Goal: Find contact information: Find contact information

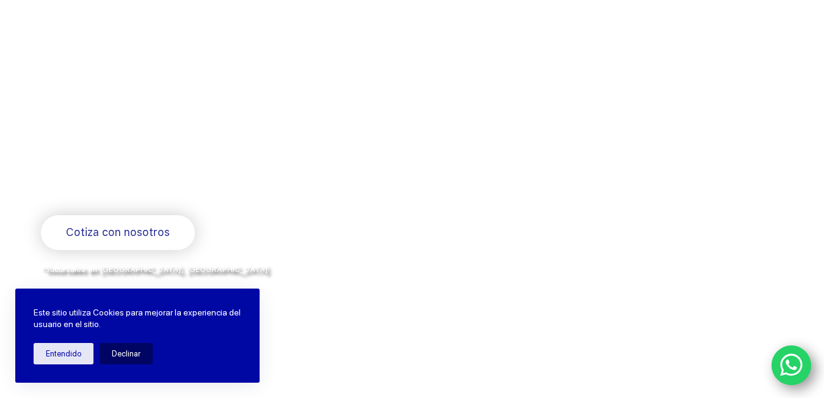
scroll to position [122, 0]
click at [66, 358] on button "Entendido" at bounding box center [64, 353] width 60 height 21
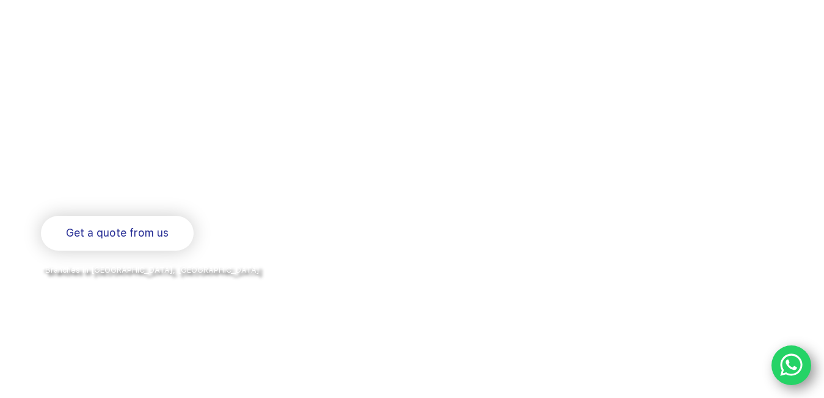
click at [266, 204] on div "Welcome to Balerytodo® We are the doctors of the industry Bearings and industri…" at bounding box center [226, 174] width 371 height 249
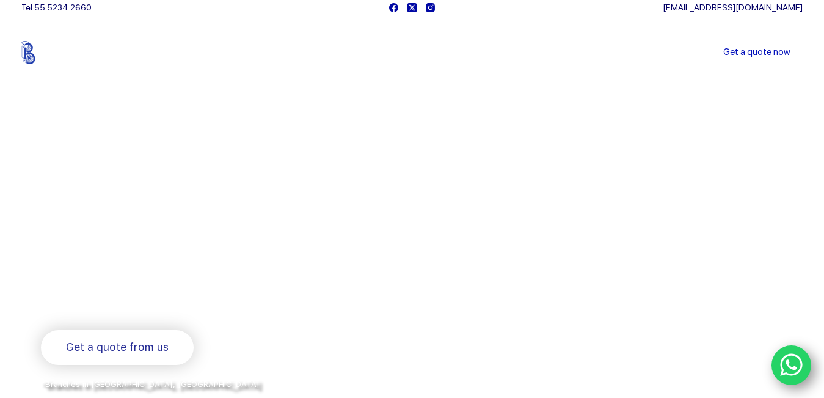
scroll to position [0, 0]
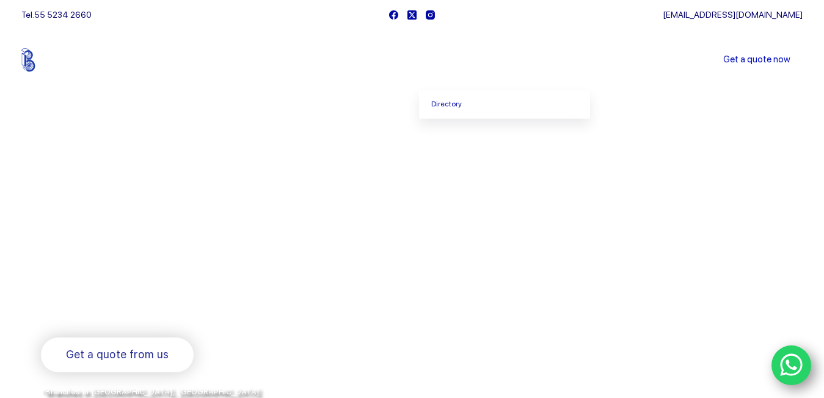
click at [450, 61] on font "Enterprise" at bounding box center [455, 60] width 38 height 10
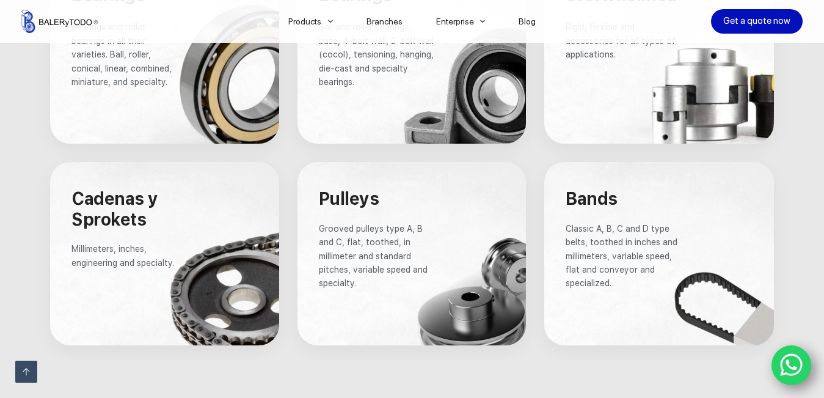
scroll to position [550, 0]
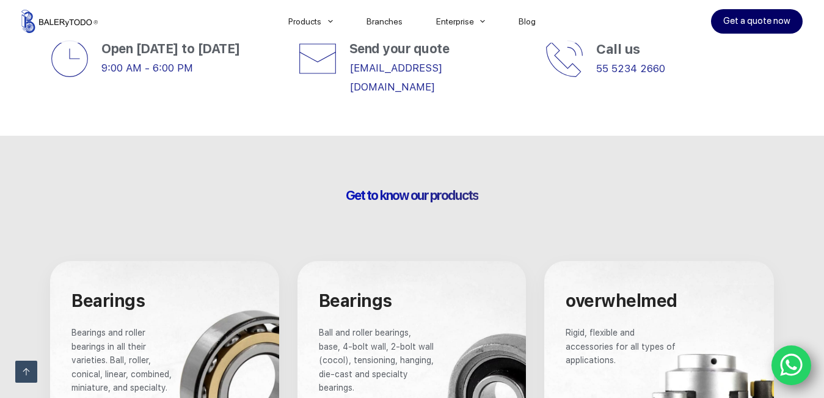
click at [755, 22] on font "Get a quote now" at bounding box center [757, 20] width 67 height 11
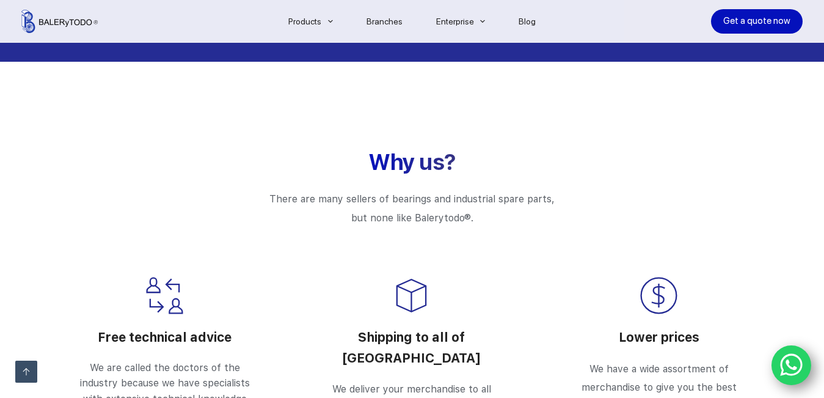
scroll to position [1970, 0]
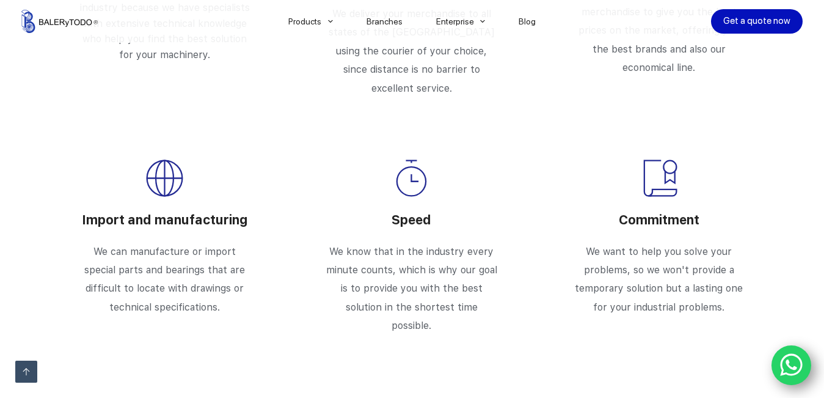
click at [180, 212] on font "Import and manufacturing" at bounding box center [165, 219] width 166 height 15
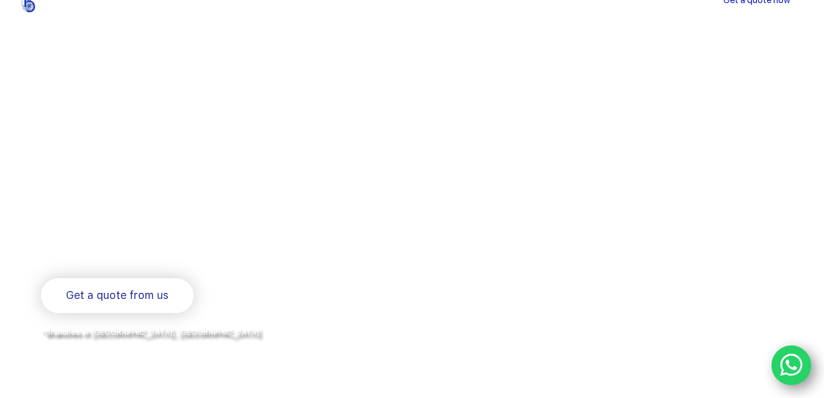
scroll to position [0, 0]
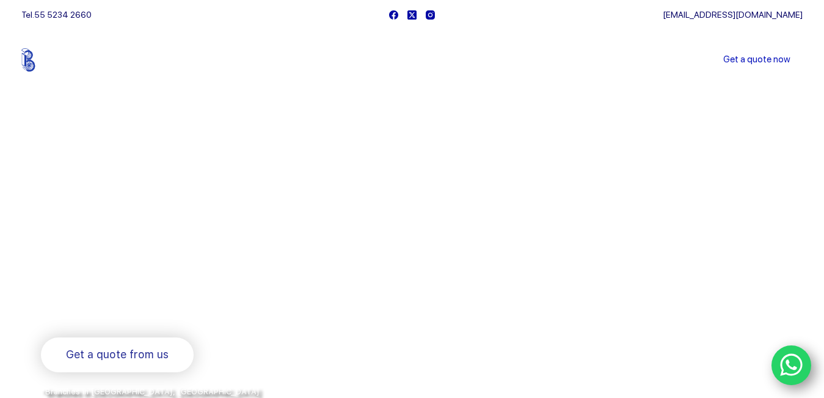
click at [147, 311] on font "Bearings and industrial spare parts" at bounding box center [150, 313] width 218 height 15
click at [174, 312] on font "Bearings and industrial spare parts" at bounding box center [150, 313] width 218 height 15
drag, startPoint x: 116, startPoint y: 313, endPoint x: 128, endPoint y: 311, distance: 11.8
click at [128, 311] on font "Bearings and industrial spare parts" at bounding box center [150, 313] width 218 height 15
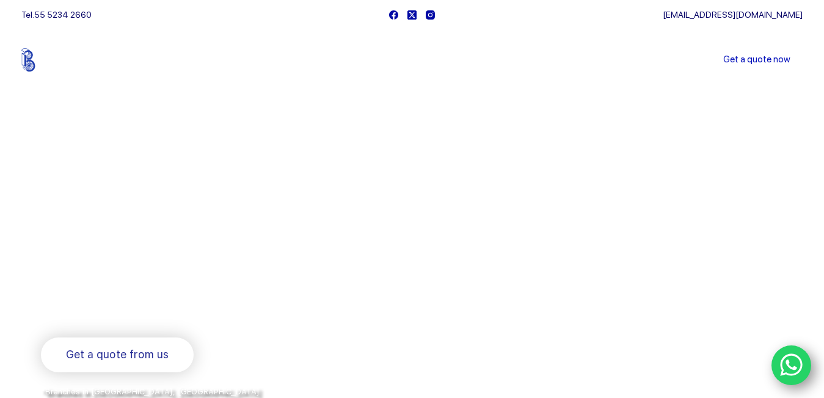
click at [182, 322] on h1 "Bearings and industrial spare parts" at bounding box center [226, 313] width 371 height 24
drag, startPoint x: 119, startPoint y: 309, endPoint x: 260, endPoint y: 299, distance: 141.0
click at [256, 313] on h1 "Bearings and industrial spare parts" at bounding box center [226, 313] width 371 height 24
click at [95, 311] on font "Bearings and industrial spare parts" at bounding box center [150, 313] width 218 height 15
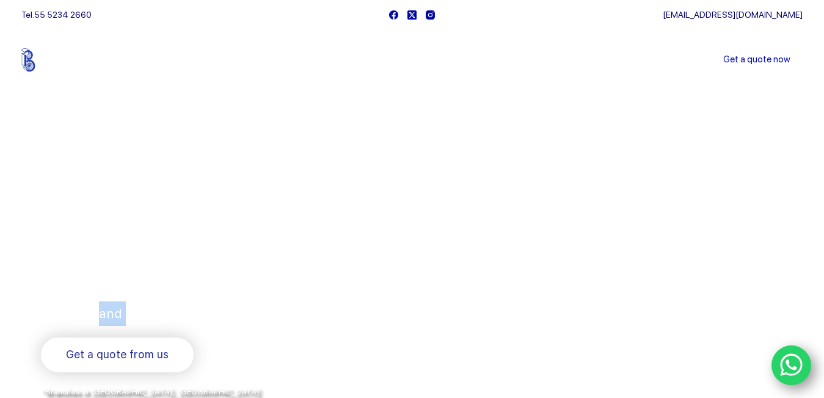
copy font "and"
click at [63, 312] on font "Bearings and industrial spare parts" at bounding box center [150, 313] width 218 height 15
copy font "Bearings"
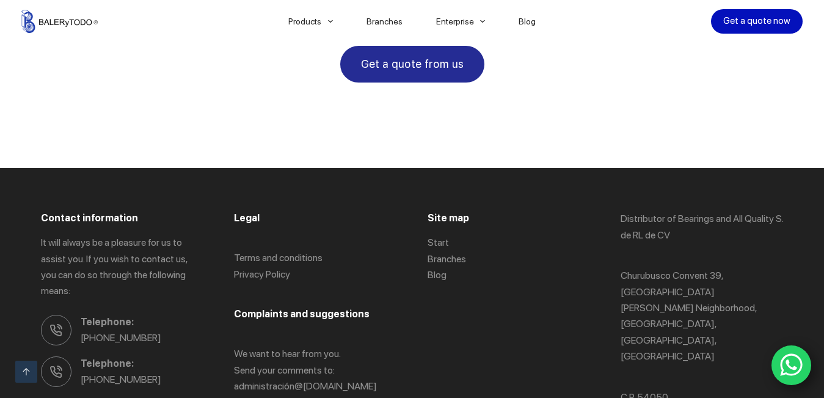
scroll to position [1972, 0]
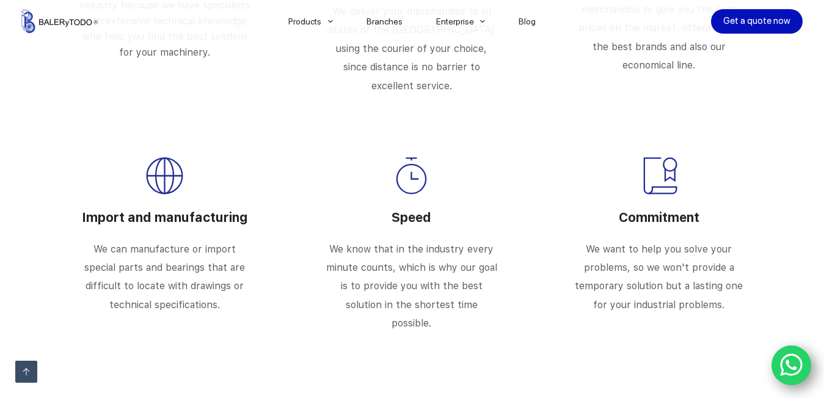
click at [144, 240] on p "We can manufacture or import special parts and bearings that are difficult to l…" at bounding box center [165, 277] width 174 height 75
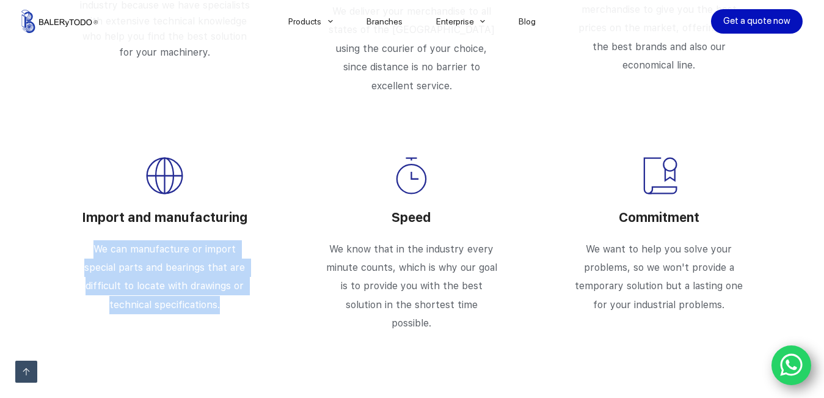
click at [144, 240] on p "We can manufacture or import special parts and bearings that are difficult to l…" at bounding box center [165, 277] width 174 height 75
copy div "We can manufacture or import special parts and bearings that are difficult to l…"
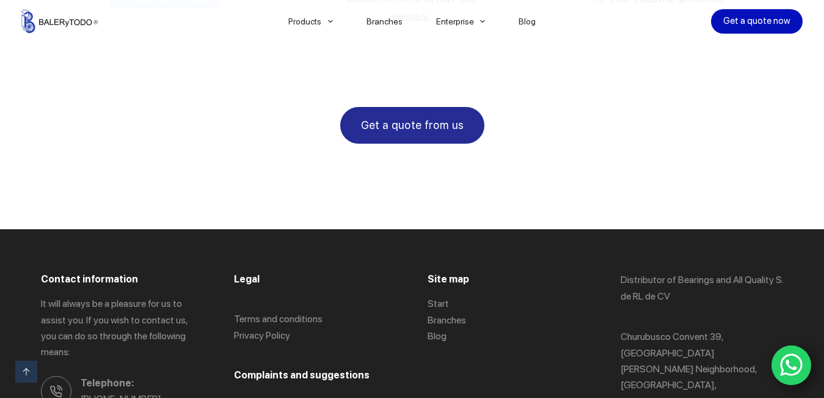
scroll to position [2400, 0]
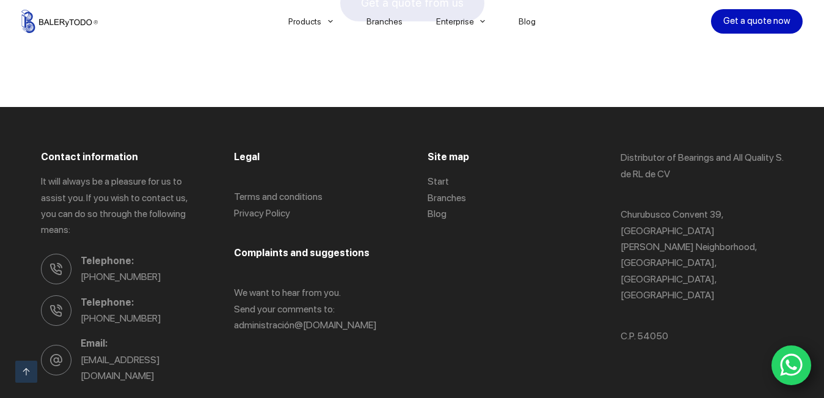
copy p "Balerytodo"
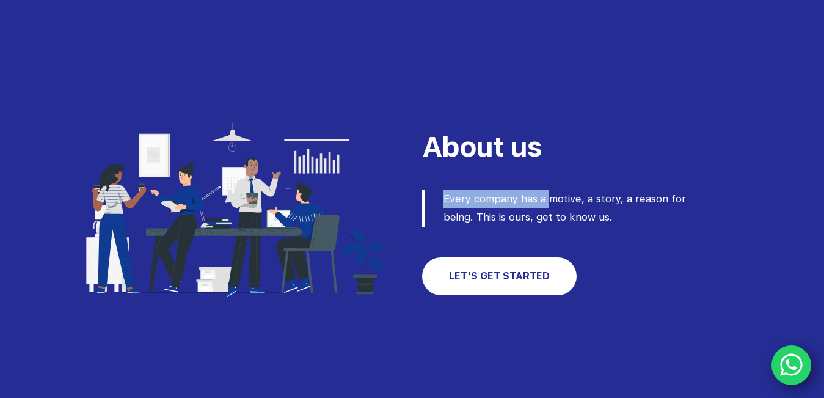
drag, startPoint x: 602, startPoint y: 188, endPoint x: 592, endPoint y: 194, distance: 12.1
click at [603, 188] on div "About us Every company has a motive, a story, a reason for being. This is ours,…" at bounding box center [598, 211] width 370 height 195
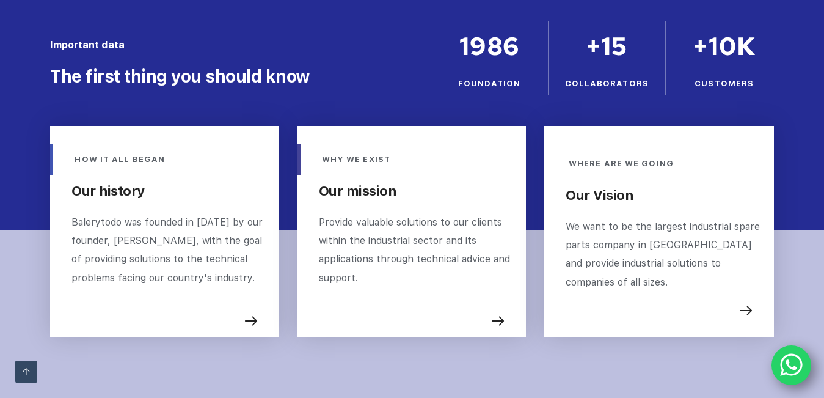
scroll to position [466, 0]
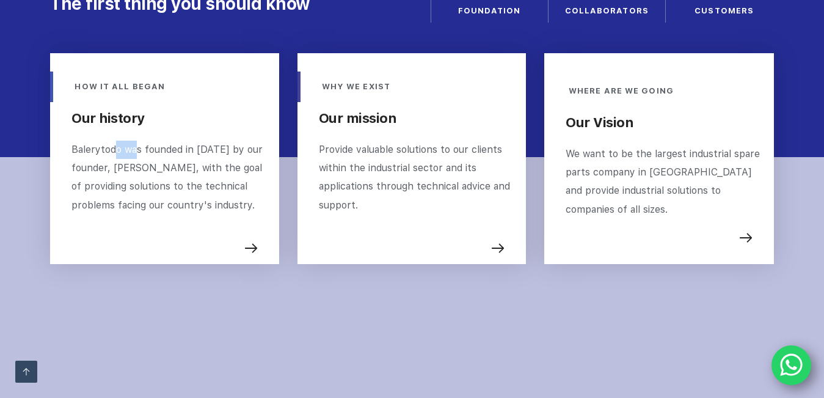
drag, startPoint x: 110, startPoint y: 153, endPoint x: 147, endPoint y: 158, distance: 37.1
click at [144, 155] on p "Balerytodo was founded in 1986 by our founder, Francisco Contreras, with the go…" at bounding box center [169, 178] width 195 height 75
drag, startPoint x: 122, startPoint y: 191, endPoint x: 180, endPoint y: 193, distance: 58.1
click at [180, 193] on p "Balerytodo was founded in 1986 by our founder, Francisco Contreras, with the go…" at bounding box center [169, 178] width 195 height 75
drag, startPoint x: 202, startPoint y: 201, endPoint x: 224, endPoint y: 200, distance: 22.0
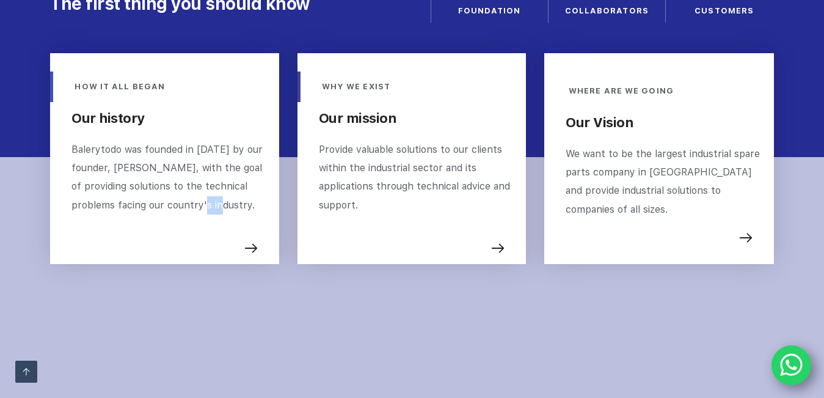
click at [221, 201] on font "Balerytodo was founded in 1986 by our founder, Francisco Contreras, with the go…" at bounding box center [169, 177] width 194 height 67
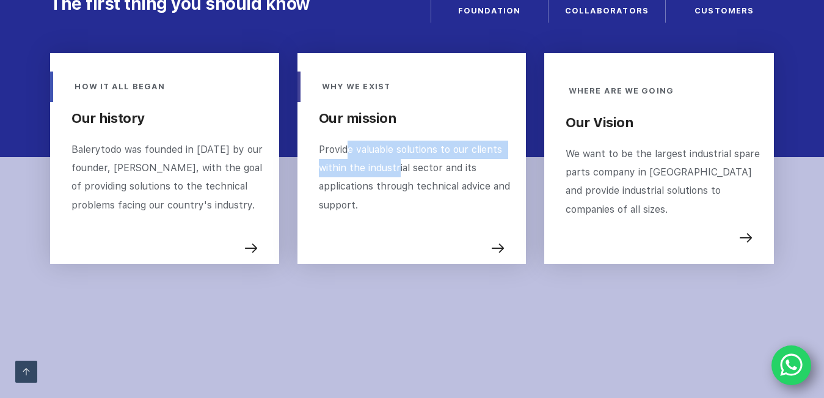
drag, startPoint x: 346, startPoint y: 141, endPoint x: 398, endPoint y: 174, distance: 62.4
click at [398, 174] on p "Provide valuable solutions to our clients within the industrial sector and its …" at bounding box center [416, 178] width 195 height 75
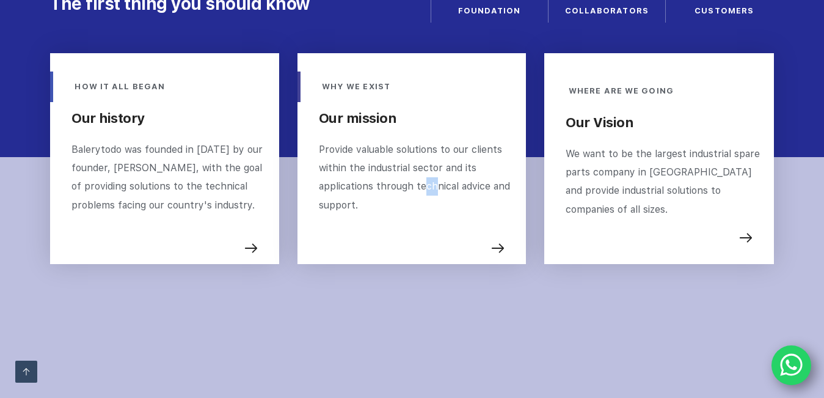
drag, startPoint x: 436, startPoint y: 183, endPoint x: 444, endPoint y: 182, distance: 7.4
click at [443, 182] on font "Provide valuable solutions to our clients within the industrial sector and its …" at bounding box center [416, 177] width 194 height 67
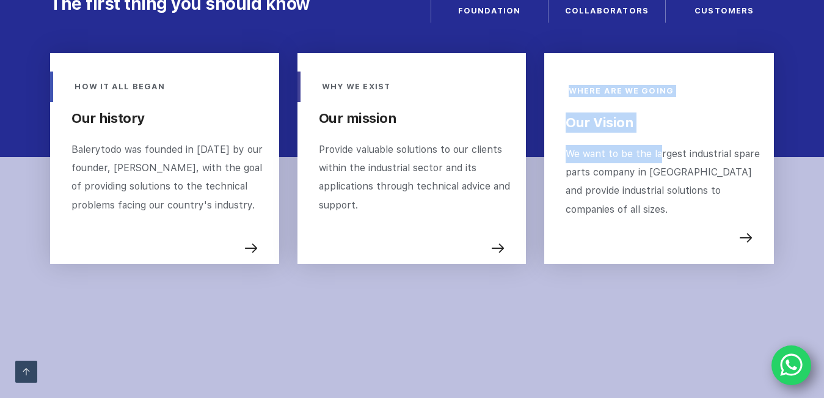
drag, startPoint x: 592, startPoint y: 143, endPoint x: 661, endPoint y: 160, distance: 71.2
click at [661, 160] on div "WHERE ARE WE GOING Our Vision We want to be the largest industrial spare parts …" at bounding box center [659, 158] width 248 height 229
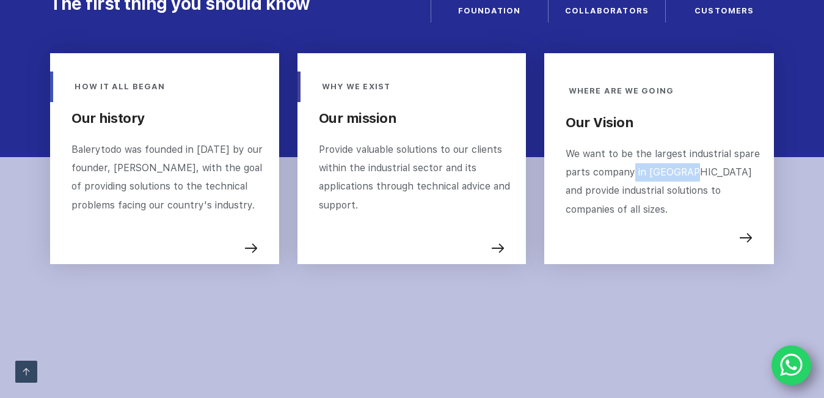
click at [690, 176] on p "We want to be the largest industrial spare parts company in Mexico and provide …" at bounding box center [664, 182] width 196 height 75
drag, startPoint x: 601, startPoint y: 177, endPoint x: 622, endPoint y: 177, distance: 21.4
click at [622, 177] on font "We want to be the largest industrial spare parts company in Mexico and provide …" at bounding box center [664, 181] width 197 height 67
click at [628, 192] on font "We want to be the largest industrial spare parts company in Mexico and provide …" at bounding box center [664, 181] width 197 height 67
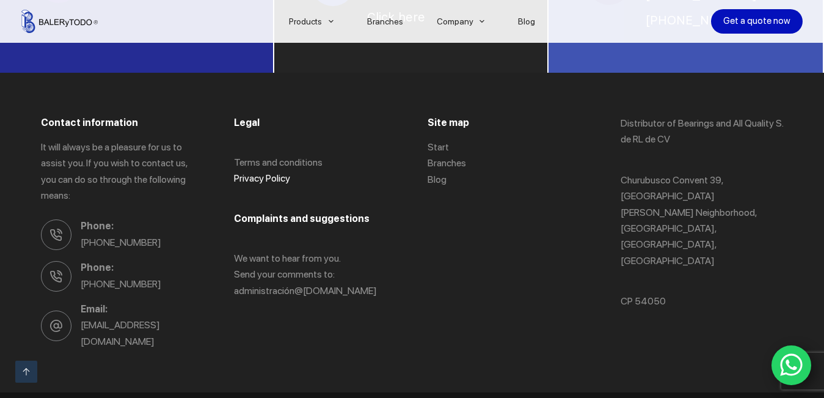
scroll to position [1029, 0]
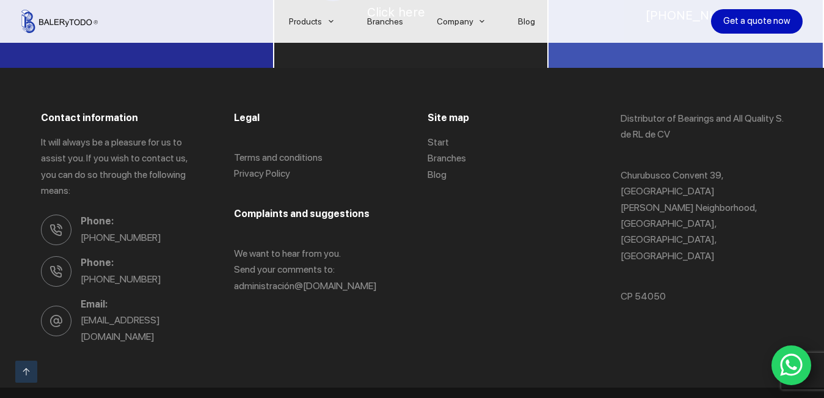
click at [675, 193] on font "Churubusco Convent 39, Santa Monica Gardens Neighborhood, Tlalnepantla de Baz, …" at bounding box center [689, 215] width 136 height 92
click at [675, 193] on font "Churubusco Convent 39, [GEOGRAPHIC_DATA][PERSON_NAME] Neighborhood, [GEOGRAPHIC…" at bounding box center [689, 215] width 136 height 92
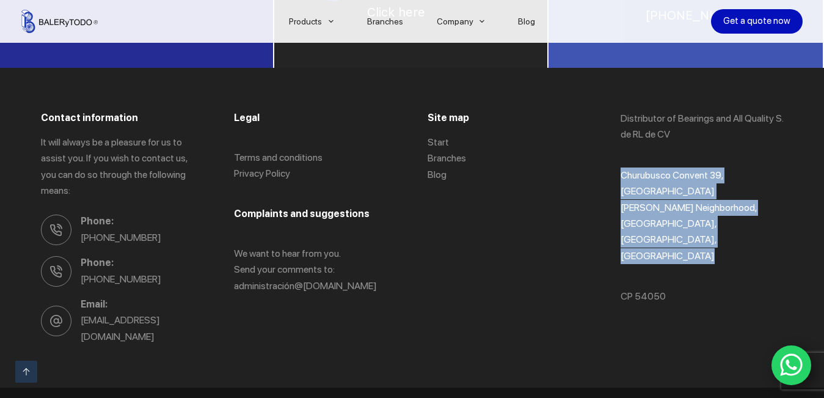
click at [675, 193] on font "Churubusco Convent 39, [GEOGRAPHIC_DATA][PERSON_NAME] Neighborhood, [GEOGRAPHIC…" at bounding box center [689, 215] width 136 height 92
copy div "Churubusco Convent 39, [GEOGRAPHIC_DATA][PERSON_NAME] Neighborhood, [GEOGRAPHIC…"
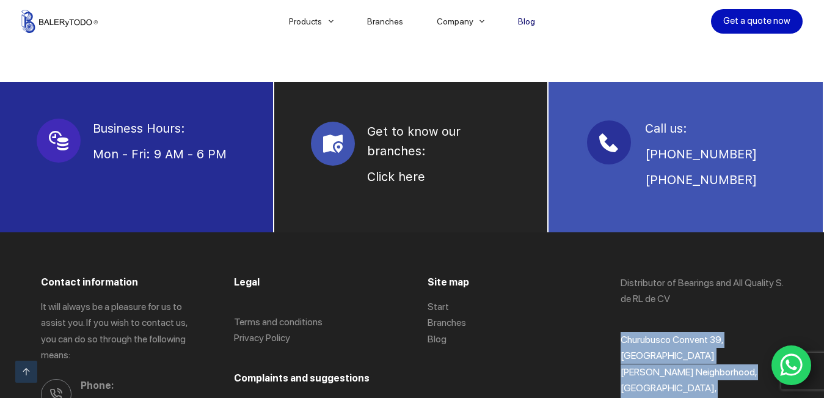
scroll to position [785, 0]
